Goal: Navigation & Orientation: Find specific page/section

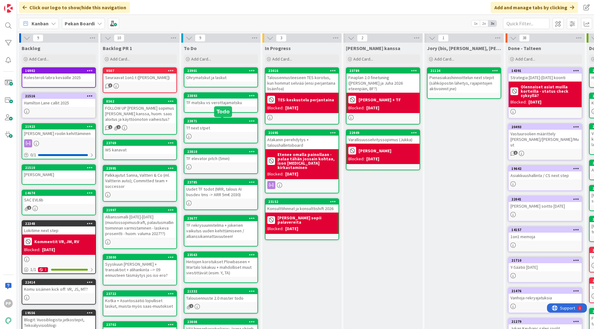
click at [229, 123] on div "23871" at bounding box center [222, 121] width 70 height 4
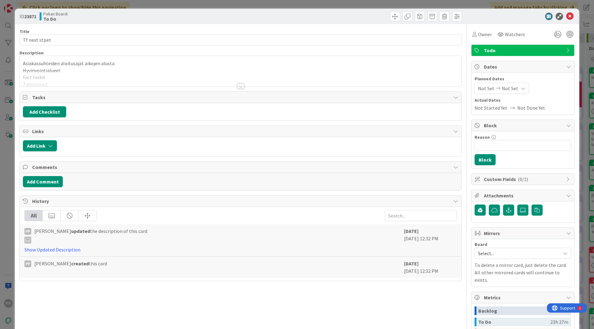
click at [120, 63] on p "Asiakassuhteiden aloitusajat aikojen alusta" at bounding box center [240, 63] width 435 height 7
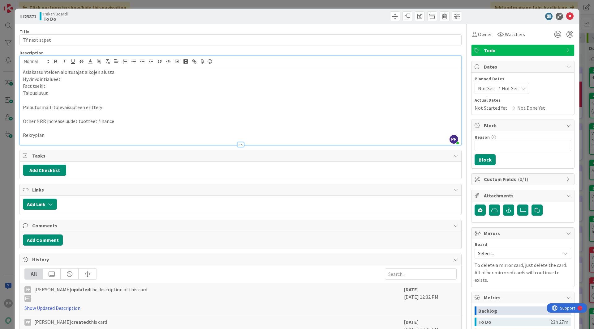
click at [11, 82] on div "ID 23871 Pekan Boardi To Do Title 13 / 128 Tf next stpet Description PP [PERSON…" at bounding box center [297, 164] width 594 height 329
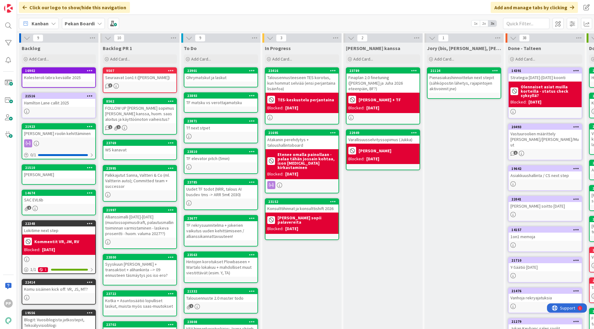
click at [233, 193] on div "Uudet TF todot (NRR, talous AI busdev tms -> ARR 5m€ 2030)" at bounding box center [220, 192] width 73 height 14
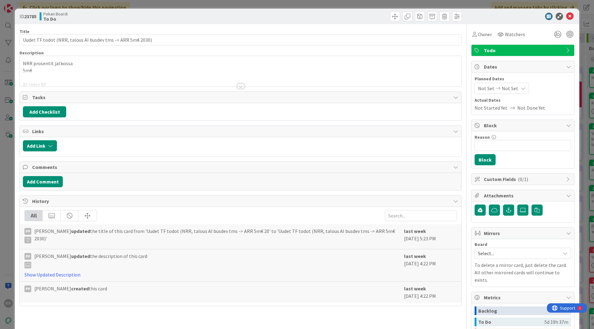
click at [214, 71] on div at bounding box center [240, 79] width 441 height 16
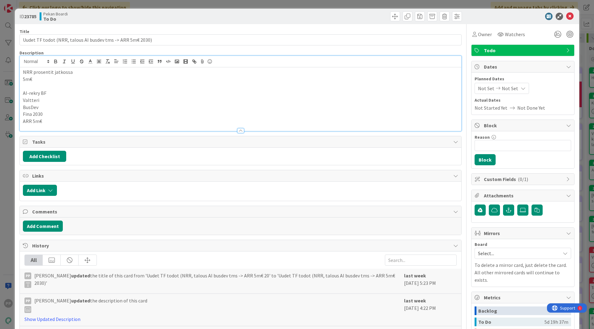
click at [216, 84] on p at bounding box center [240, 86] width 435 height 7
